Goal: Task Accomplishment & Management: Manage account settings

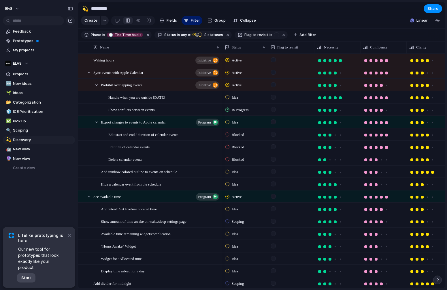
click at [30, 277] on span "Start" at bounding box center [26, 278] width 10 height 6
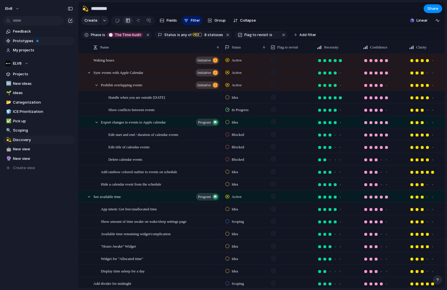
click at [30, 39] on span "Prototypes" at bounding box center [43, 41] width 60 height 6
click at [27, 33] on span "Feedback" at bounding box center [43, 32] width 60 height 6
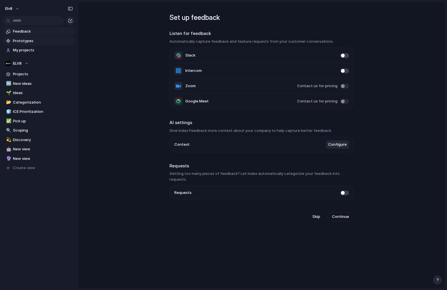
click at [24, 42] on span "Prototypes" at bounding box center [43, 41] width 60 height 6
click at [31, 47] on link "My projects" at bounding box center [39, 50] width 72 height 9
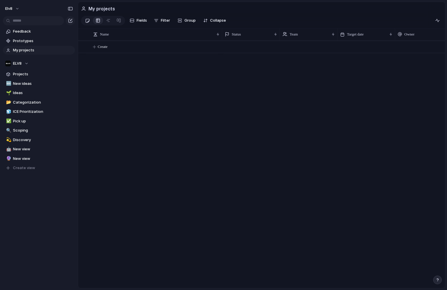
click at [88, 20] on div at bounding box center [87, 21] width 5 height 10
click at [100, 20] on div at bounding box center [98, 20] width 5 height 9
click at [14, 75] on span "Projects" at bounding box center [43, 74] width 60 height 6
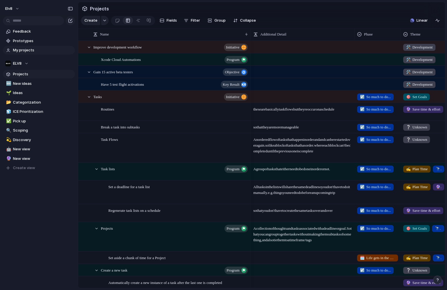
click at [19, 50] on span "My projects" at bounding box center [43, 50] width 60 height 6
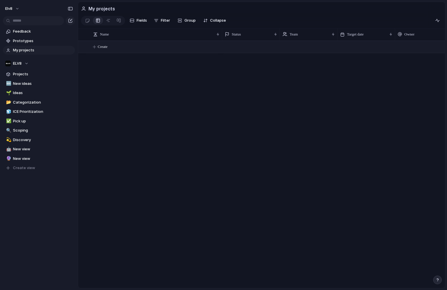
click at [106, 45] on span "Create" at bounding box center [103, 47] width 10 height 6
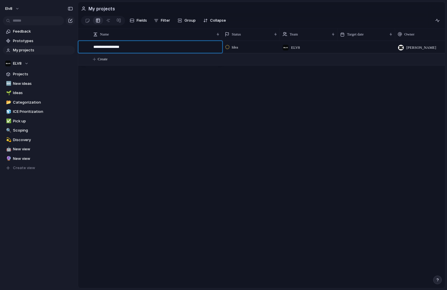
type textarea "**********"
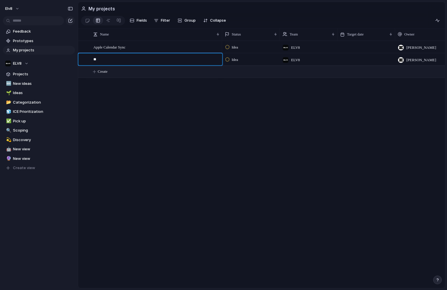
type textarea "*"
type textarea "**********"
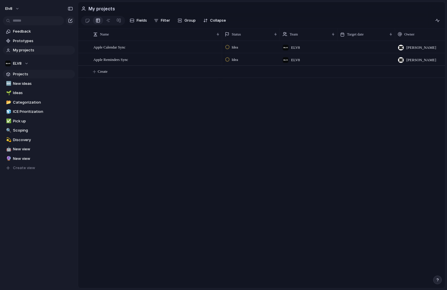
click at [21, 72] on span "Projects" at bounding box center [43, 74] width 60 height 6
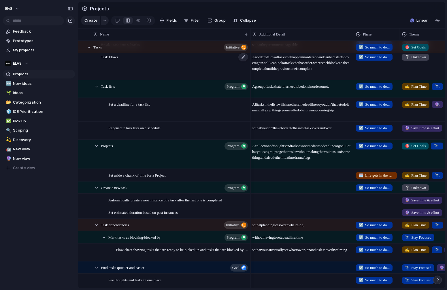
scroll to position [0, 2]
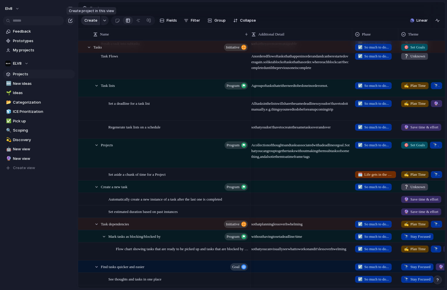
click at [86, 24] on button "Create" at bounding box center [90, 20] width 19 height 9
click at [103, 21] on div "button" at bounding box center [105, 20] width 4 height 2
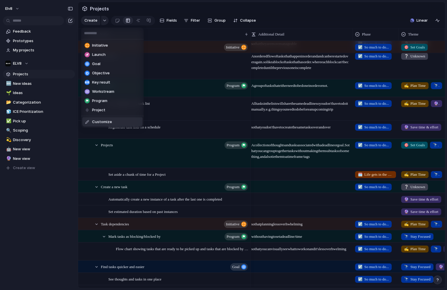
click at [105, 124] on span "Customize" at bounding box center [102, 122] width 20 height 6
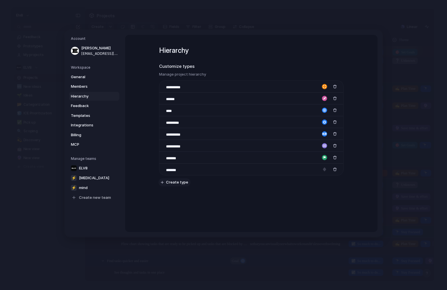
click at [179, 182] on span "Create type" at bounding box center [177, 182] width 22 height 6
type input "****"
click at [333, 121] on div "button" at bounding box center [335, 122] width 4 height 4
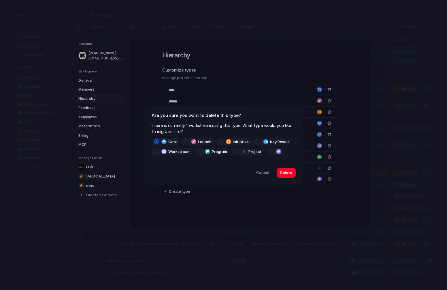
click at [220, 142] on span at bounding box center [220, 141] width 5 height 5
click at [288, 172] on span "Delete" at bounding box center [286, 173] width 12 height 6
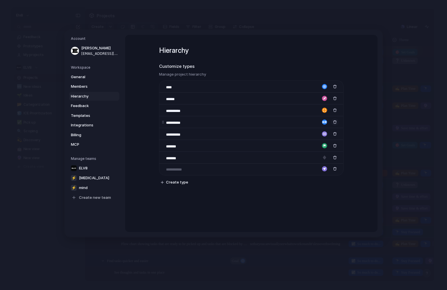
click at [335, 123] on div "button" at bounding box center [335, 122] width 4 height 4
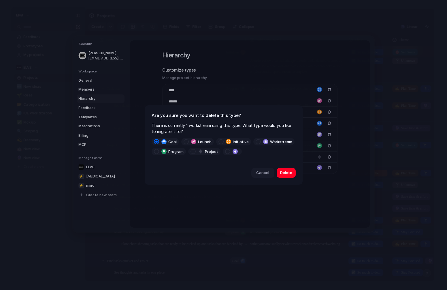
click at [262, 172] on span "Cancel" at bounding box center [262, 173] width 13 height 6
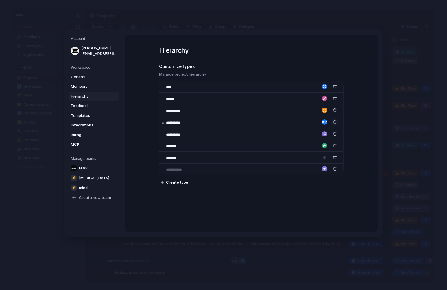
click at [334, 122] on div "button" at bounding box center [335, 122] width 4 height 4
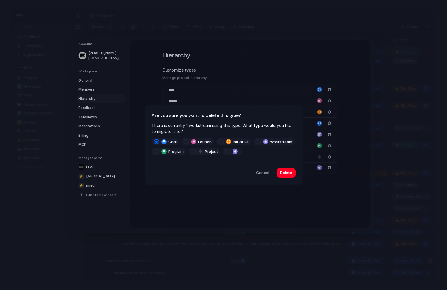
click at [218, 141] on span at bounding box center [220, 141] width 5 height 5
click at [286, 172] on span "Delete" at bounding box center [286, 173] width 12 height 6
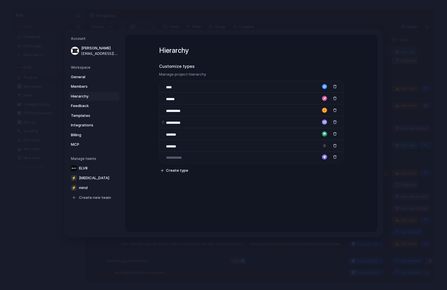
click at [334, 122] on div "button" at bounding box center [335, 122] width 4 height 4
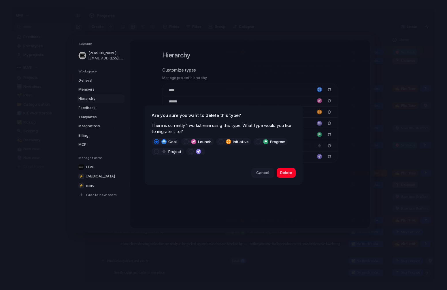
click at [263, 169] on button "Cancel" at bounding box center [262, 173] width 23 height 10
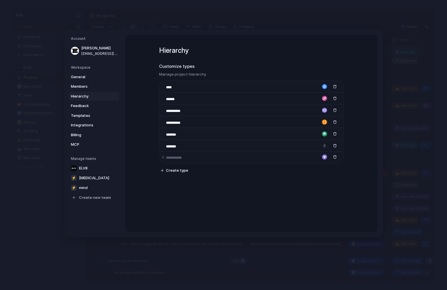
click at [174, 160] on input at bounding box center [176, 158] width 20 height 6
type input "*"
type input "**********"
click at [325, 156] on div "button" at bounding box center [324, 156] width 5 height 5
click at [310, 168] on button "button" at bounding box center [309, 167] width 5 height 5
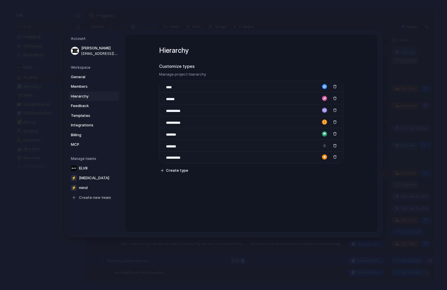
click at [292, 198] on div at bounding box center [223, 145] width 447 height 290
click at [174, 135] on input "*******" at bounding box center [176, 135] width 21 height 6
click at [177, 135] on input "*******" at bounding box center [176, 135] width 21 height 6
type input "****"
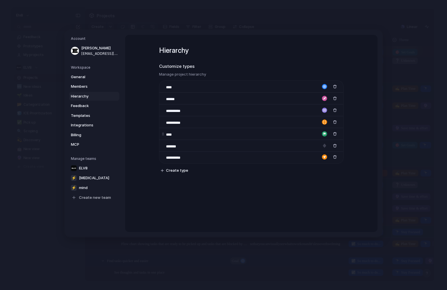
click at [326, 133] on div "button" at bounding box center [324, 133] width 5 height 5
click at [311, 162] on div "button" at bounding box center [309, 161] width 3 height 5
click at [324, 133] on div "button" at bounding box center [324, 133] width 5 height 5
click at [310, 151] on button "button" at bounding box center [309, 151] width 5 height 5
click at [282, 146] on div at bounding box center [223, 145] width 447 height 290
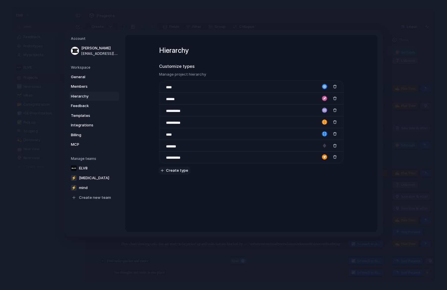
click at [165, 171] on button "Create type" at bounding box center [174, 170] width 32 height 8
type input "**********"
click at [324, 167] on div "button" at bounding box center [324, 168] width 5 height 5
click at [301, 186] on button "button" at bounding box center [302, 186] width 5 height 5
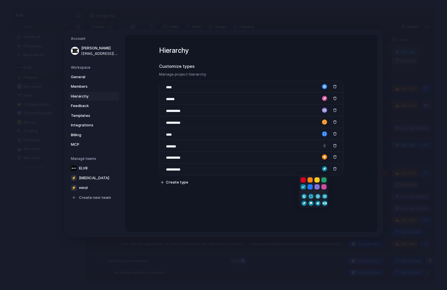
click at [311, 196] on div "button" at bounding box center [309, 196] width 3 height 5
drag, startPoint x: 164, startPoint y: 170, endPoint x: 164, endPoint y: 149, distance: 21.3
click at [164, 149] on div "**********" at bounding box center [251, 127] width 184 height 94
click at [324, 145] on div "button" at bounding box center [324, 144] width 5 height 5
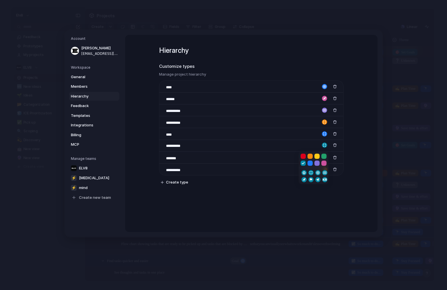
click at [324, 133] on div at bounding box center [223, 145] width 447 height 290
click at [324, 133] on div "button" at bounding box center [324, 133] width 5 height 5
click at [296, 136] on div at bounding box center [223, 145] width 447 height 290
click at [323, 134] on div "button" at bounding box center [324, 133] width 5 height 5
click at [318, 168] on div "button" at bounding box center [316, 168] width 3 height 5
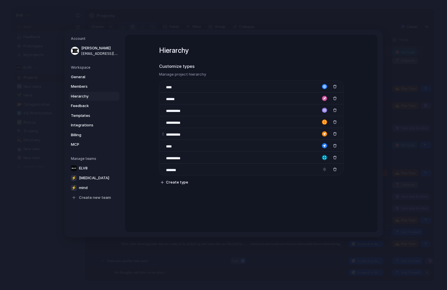
click at [325, 134] on div "button" at bounding box center [324, 133] width 5 height 5
click at [318, 160] on div "button" at bounding box center [316, 161] width 3 height 5
click at [325, 132] on div "button" at bounding box center [324, 133] width 5 height 5
click at [276, 148] on div at bounding box center [223, 145] width 447 height 290
click at [324, 133] on div "button" at bounding box center [324, 133] width 5 height 5
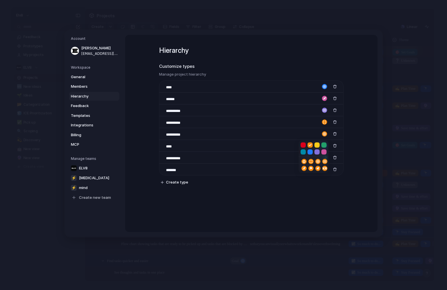
click at [325, 144] on button "button" at bounding box center [323, 144] width 5 height 5
click at [293, 128] on div at bounding box center [223, 145] width 447 height 290
click at [173, 144] on input "****" at bounding box center [176, 146] width 20 height 6
click at [197, 145] on input "**********" at bounding box center [185, 146] width 39 height 6
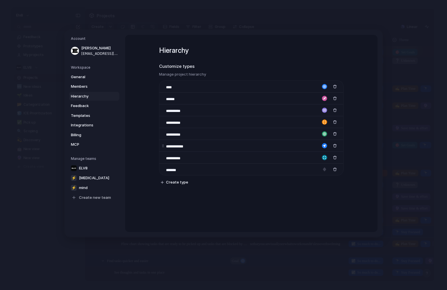
click at [195, 144] on div "**********" at bounding box center [251, 145] width 184 height 12
click at [190, 144] on input "**********" at bounding box center [180, 146] width 29 height 6
type input "**********"
click at [199, 149] on div "**********" at bounding box center [185, 145] width 39 height 7
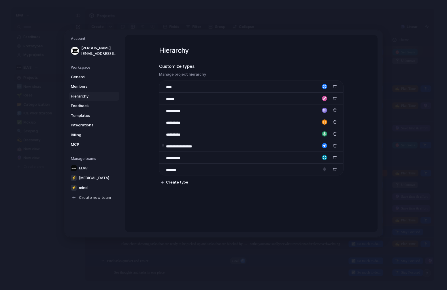
click at [326, 145] on div "button" at bounding box center [324, 145] width 5 height 5
click at [272, 145] on div at bounding box center [223, 145] width 447 height 290
click at [326, 145] on div "button" at bounding box center [324, 145] width 5 height 5
click at [310, 174] on div "button" at bounding box center [309, 173] width 3 height 5
click at [324, 160] on button "button" at bounding box center [324, 157] width 9 height 9
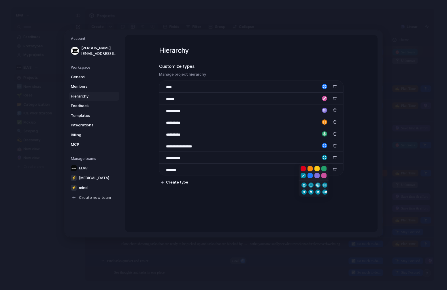
click at [305, 186] on button "button" at bounding box center [302, 184] width 5 height 5
click at [325, 146] on div "button" at bounding box center [324, 145] width 5 height 5
click at [304, 173] on div "button" at bounding box center [302, 173] width 3 height 5
click at [324, 159] on div "button" at bounding box center [324, 157] width 5 height 5
click at [310, 183] on div "button" at bounding box center [309, 184] width 3 height 5
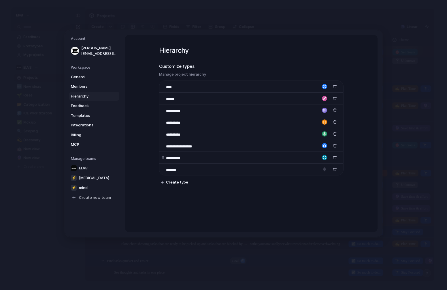
click at [324, 158] on div "button" at bounding box center [324, 157] width 5 height 5
click at [325, 135] on div at bounding box center [223, 145] width 447 height 290
click at [324, 132] on div "button" at bounding box center [324, 133] width 5 height 5
click at [325, 162] on div "button" at bounding box center [323, 161] width 3 height 5
click at [324, 133] on div "button" at bounding box center [324, 133] width 5 height 5
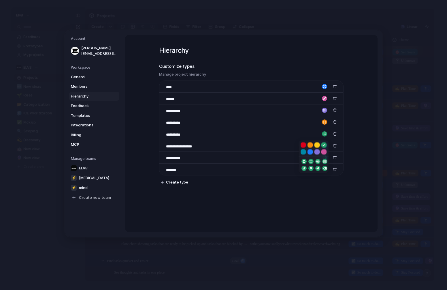
click at [292, 156] on div at bounding box center [223, 145] width 447 height 290
click at [323, 157] on div "button" at bounding box center [324, 157] width 5 height 5
click at [325, 145] on div at bounding box center [223, 145] width 447 height 290
click at [324, 145] on div "button" at bounding box center [324, 145] width 5 height 5
click at [304, 173] on div "button" at bounding box center [302, 173] width 3 height 5
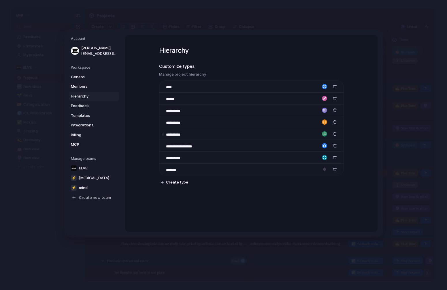
click at [325, 135] on div "button" at bounding box center [324, 133] width 5 height 5
click at [291, 142] on div at bounding box center [223, 145] width 447 height 290
click at [325, 157] on div "button" at bounding box center [324, 157] width 5 height 5
click at [317, 184] on div "button" at bounding box center [316, 184] width 3 height 5
click at [325, 133] on div "button" at bounding box center [324, 133] width 5 height 5
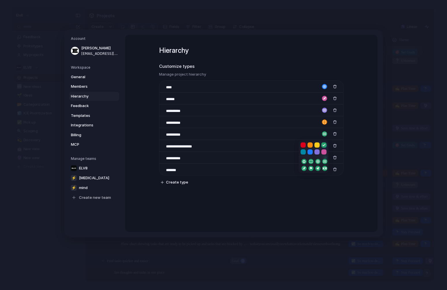
click at [319, 169] on button "button" at bounding box center [316, 168] width 5 height 5
click at [324, 145] on div "button" at bounding box center [324, 145] width 5 height 5
click at [312, 173] on button "button" at bounding box center [309, 173] width 5 height 5
click at [324, 157] on div "button" at bounding box center [324, 157] width 5 height 5
click at [301, 151] on div at bounding box center [223, 145] width 447 height 290
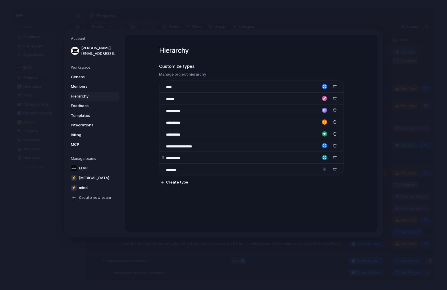
click at [325, 157] on div "button" at bounding box center [324, 157] width 5 height 5
click at [304, 190] on div "button" at bounding box center [302, 191] width 3 height 5
click at [325, 157] on div "button" at bounding box center [324, 157] width 5 height 5
click at [324, 184] on div "button" at bounding box center [323, 184] width 3 height 5
click at [325, 158] on div "button" at bounding box center [324, 157] width 5 height 5
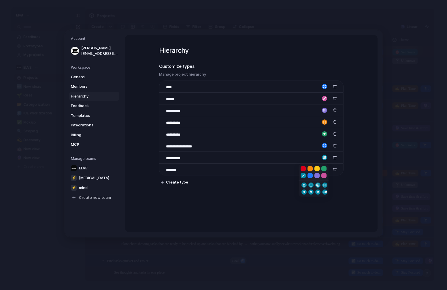
click at [317, 192] on div "button" at bounding box center [316, 191] width 3 height 5
click at [324, 158] on div "button" at bounding box center [324, 157] width 5 height 5
click at [311, 184] on div "button" at bounding box center [309, 184] width 3 height 5
click at [324, 145] on div "button" at bounding box center [324, 145] width 5 height 5
click at [318, 174] on div "button" at bounding box center [316, 173] width 3 height 5
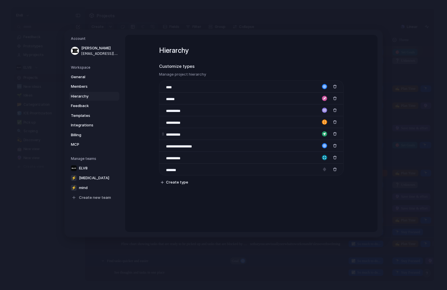
click at [323, 133] on div "button" at bounding box center [324, 133] width 5 height 5
click at [311, 136] on div at bounding box center [223, 145] width 447 height 290
click at [336, 133] on button "button" at bounding box center [334, 133] width 7 height 7
click at [176, 171] on span "Create type" at bounding box center [177, 170] width 22 height 6
type input "*"
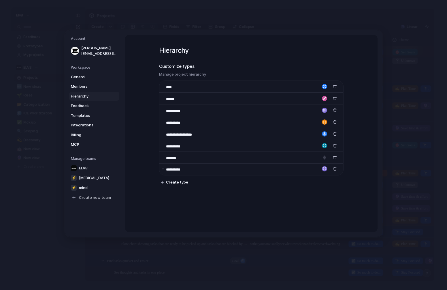
type input "**********"
click at [324, 168] on div "button" at bounding box center [324, 168] width 5 height 5
click at [318, 204] on div "button" at bounding box center [316, 203] width 3 height 5
click at [324, 133] on div "button" at bounding box center [324, 133] width 5 height 5
click at [325, 145] on button "button" at bounding box center [323, 144] width 5 height 5
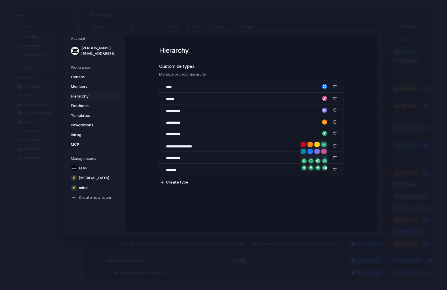
click at [303, 129] on div at bounding box center [223, 145] width 447 height 290
click at [298, 120] on div "**********" at bounding box center [251, 122] width 184 height 12
click at [335, 133] on div "button" at bounding box center [335, 133] width 4 height 4
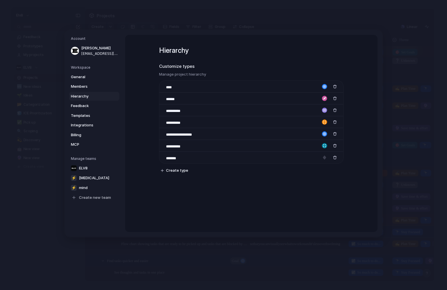
scroll to position [0, 0]
click at [324, 135] on div "button" at bounding box center [324, 133] width 5 height 5
click at [319, 145] on button "button" at bounding box center [316, 144] width 5 height 5
click at [311, 145] on button "button" at bounding box center [309, 144] width 5 height 5
click at [303, 144] on button "button" at bounding box center [302, 144] width 5 height 5
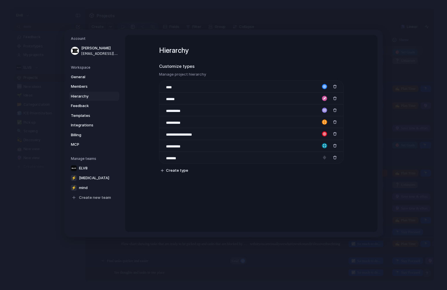
click at [296, 130] on div at bounding box center [223, 145] width 447 height 290
click at [324, 146] on div "button" at bounding box center [324, 145] width 5 height 5
click at [319, 164] on button "button" at bounding box center [316, 163] width 5 height 5
click at [311, 164] on button "button" at bounding box center [309, 163] width 5 height 5
click at [324, 164] on button "button" at bounding box center [323, 163] width 5 height 5
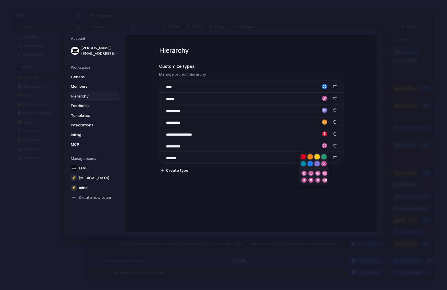
click at [310, 161] on button "button" at bounding box center [309, 163] width 5 height 5
click at [324, 134] on div at bounding box center [223, 145] width 447 height 290
click at [325, 134] on div "button" at bounding box center [324, 133] width 5 height 5
click at [309, 151] on button "button" at bounding box center [309, 151] width 5 height 5
click at [313, 129] on div at bounding box center [223, 145] width 447 height 290
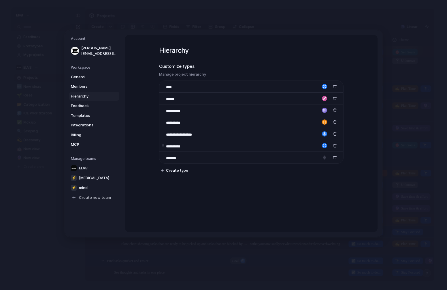
click at [324, 145] on div "button" at bounding box center [324, 145] width 5 height 5
click at [302, 164] on button "button" at bounding box center [302, 163] width 5 height 5
click at [323, 157] on button "button" at bounding box center [323, 156] width 5 height 5
click at [299, 143] on div at bounding box center [223, 145] width 447 height 290
click at [335, 85] on div "button" at bounding box center [335, 86] width 4 height 4
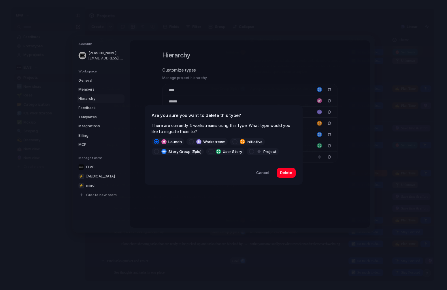
click at [194, 142] on label "workstream" at bounding box center [206, 141] width 41 height 7
click at [259, 173] on span "Cancel" at bounding box center [262, 173] width 13 height 6
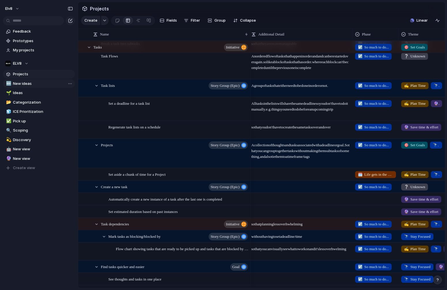
click at [43, 83] on span "New ideas" at bounding box center [43, 84] width 60 height 6
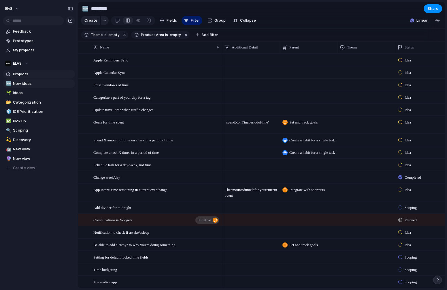
click at [29, 76] on span "Projects" at bounding box center [43, 74] width 60 height 6
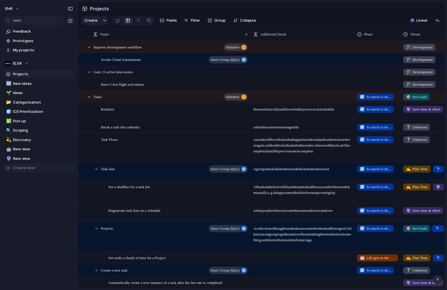
click at [24, 166] on span "Create view" at bounding box center [24, 168] width 22 height 6
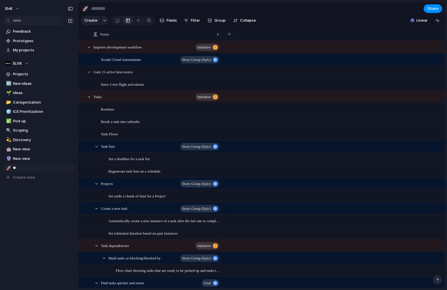
type input "***"
click at [168, 22] on span "Fields" at bounding box center [172, 21] width 10 height 6
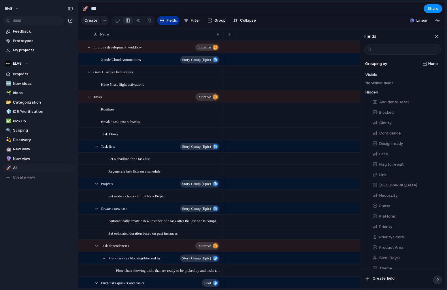
click at [168, 22] on span "Fields" at bounding box center [172, 21] width 10 height 6
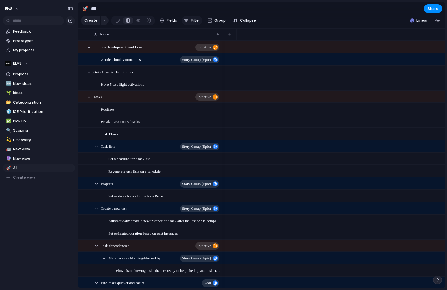
click at [185, 22] on div "button" at bounding box center [186, 20] width 5 height 5
click at [223, 22] on div "Description Start date Target date Owner Team Customer Design ready Theme Ease …" at bounding box center [223, 145] width 447 height 290
click at [220, 22] on span "Group" at bounding box center [219, 21] width 11 height 6
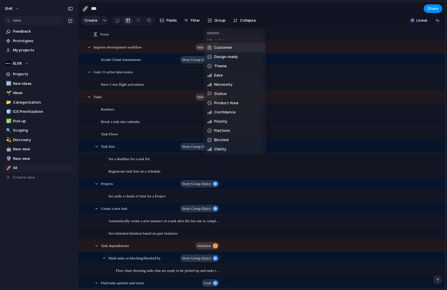
scroll to position [18, 0]
click at [220, 65] on span "Theme" at bounding box center [220, 65] width 13 height 6
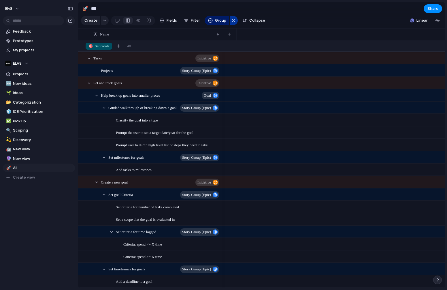
click at [233, 18] on div "button" at bounding box center [233, 20] width 5 height 7
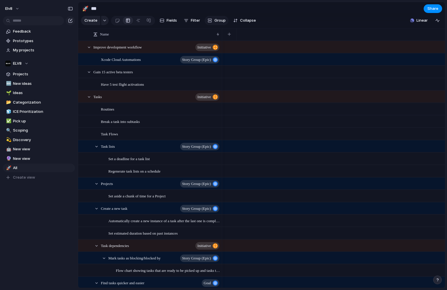
click at [219, 19] on span "Group" at bounding box center [219, 21] width 11 height 6
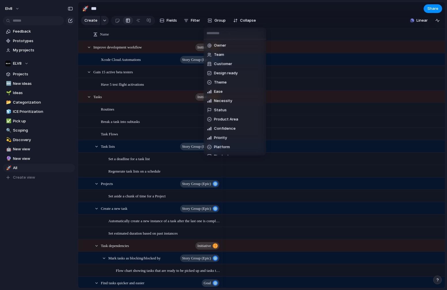
scroll to position [0, 0]
click at [275, 10] on div "Owner Team Customer Design ready Theme Ease Necessity Status Product Area Confi…" at bounding box center [223, 145] width 447 height 290
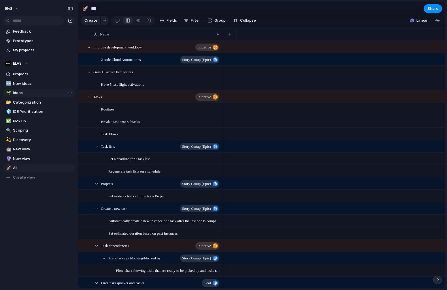
click at [43, 91] on span "Ideas" at bounding box center [43, 93] width 60 height 6
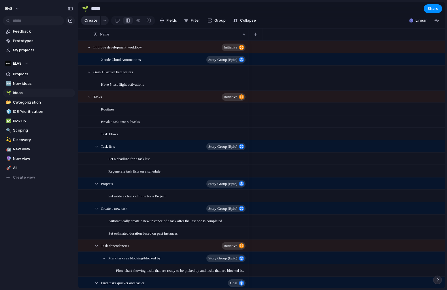
click at [81, 22] on div "Create" at bounding box center [90, 20] width 19 height 9
click at [104, 21] on div "button" at bounding box center [105, 20] width 4 height 2
click at [322, 112] on div "Goal Launch Workstream Initiative Story Group (Epic) User Story Project Customi…" at bounding box center [223, 145] width 447 height 290
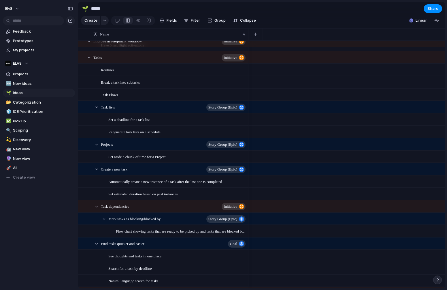
scroll to position [49, 0]
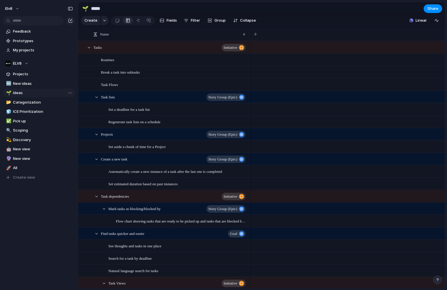
click at [33, 92] on span "Ideas" at bounding box center [43, 93] width 60 height 6
click at [33, 101] on span "Categorization" at bounding box center [43, 102] width 60 height 6
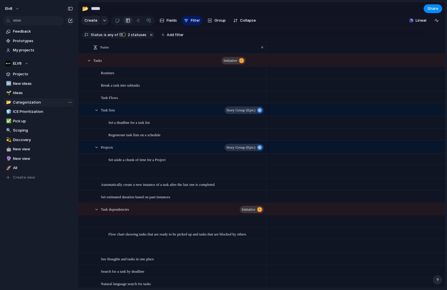
type input "**********"
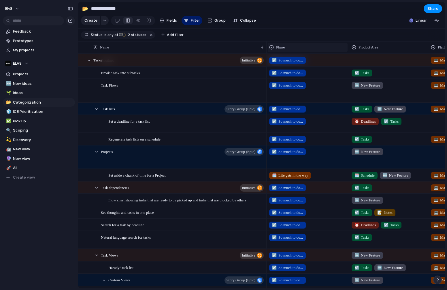
click at [285, 46] on span "Phase" at bounding box center [280, 47] width 9 height 6
click at [317, 30] on div "Modify Hide Sort ascending Sort descending" at bounding box center [223, 145] width 447 height 290
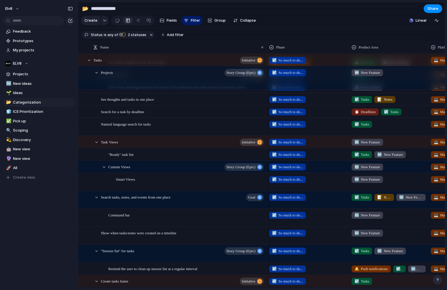
scroll to position [202, 0]
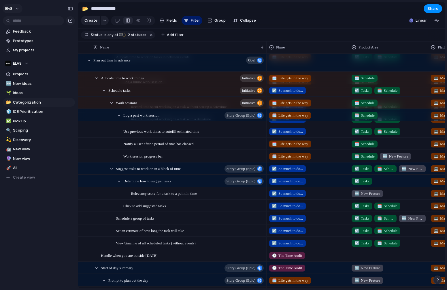
click at [17, 9] on button "elv8" at bounding box center [13, 8] width 20 height 9
click at [32, 26] on li "Invite members" at bounding box center [28, 30] width 48 height 9
click at [9, 10] on span "elv8" at bounding box center [8, 9] width 7 height 6
click at [20, 22] on span "Settings" at bounding box center [21, 22] width 16 height 6
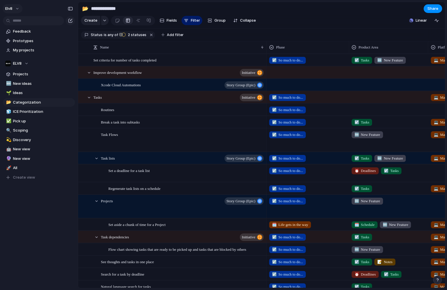
click at [18, 12] on button "elv8" at bounding box center [13, 8] width 20 height 9
click at [19, 21] on span "Settings" at bounding box center [21, 22] width 16 height 6
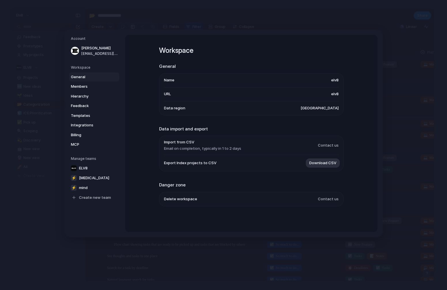
click at [83, 74] on span "General" at bounding box center [89, 77] width 37 height 6
click at [86, 94] on span "Hierarchy" at bounding box center [89, 96] width 37 height 6
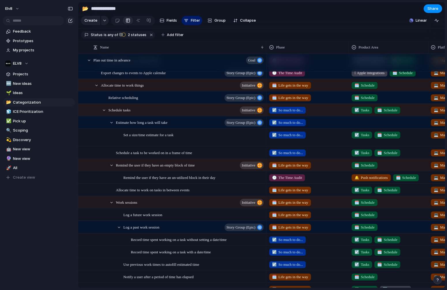
scroll to position [560, 0]
